Goal: Information Seeking & Learning: Learn about a topic

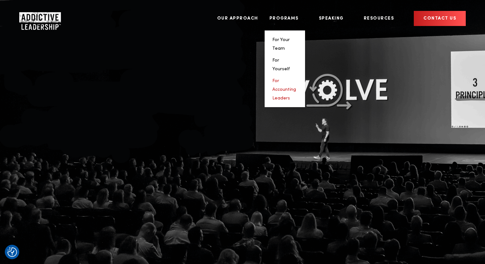
click at [296, 79] on link "For Accounting Leaders" at bounding box center [285, 90] width 24 height 22
